Goal: Information Seeking & Learning: Learn about a topic

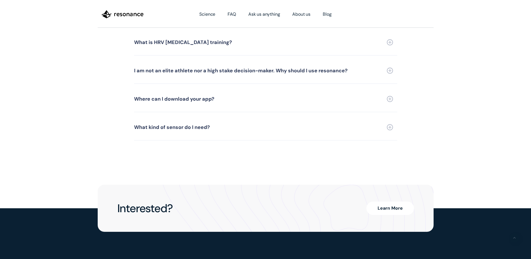
scroll to position [1259, 0]
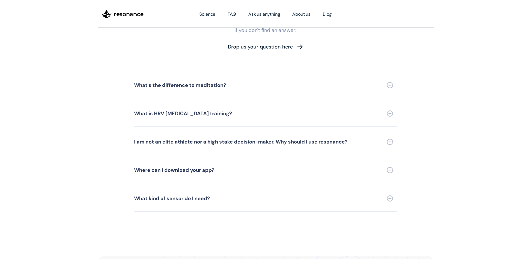
click at [177, 196] on div "What kind of sensor do I need?" at bounding box center [172, 198] width 76 height 5
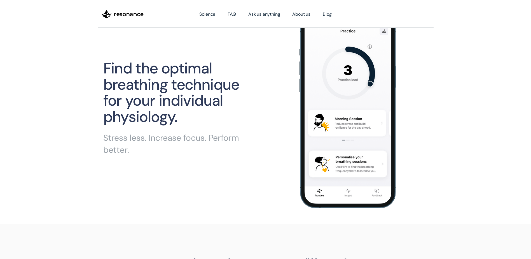
scroll to position [0, 0]
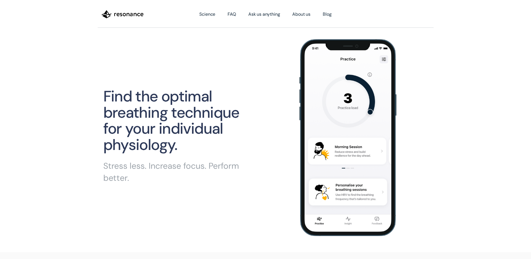
click at [127, 14] on img "home" at bounding box center [123, 15] width 42 height 10
click at [234, 15] on link "FAQ" at bounding box center [231, 14] width 21 height 16
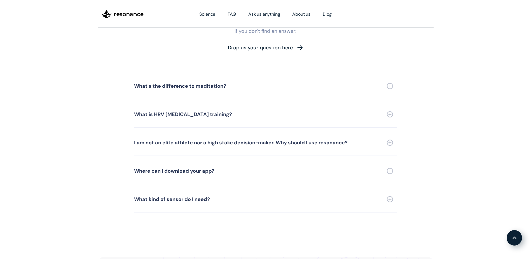
scroll to position [1268, 0]
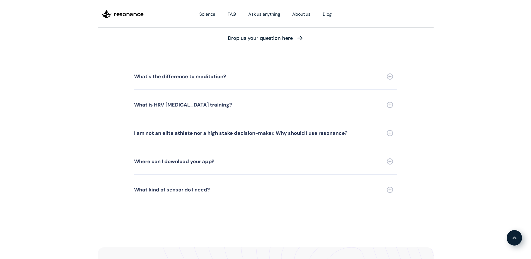
click at [147, 102] on div "What is HRV [MEDICAL_DATA] training?" at bounding box center [183, 104] width 98 height 5
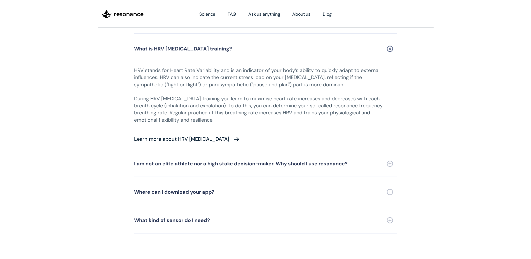
scroll to position [1352, 0]
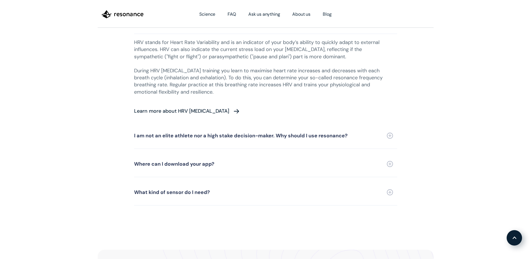
click at [146, 161] on div "Where can I download your app?" at bounding box center [174, 163] width 80 height 5
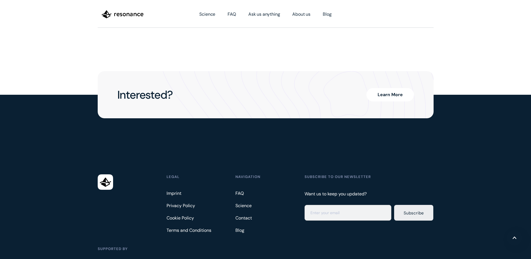
scroll to position [1604, 0]
